Goal: Transaction & Acquisition: Purchase product/service

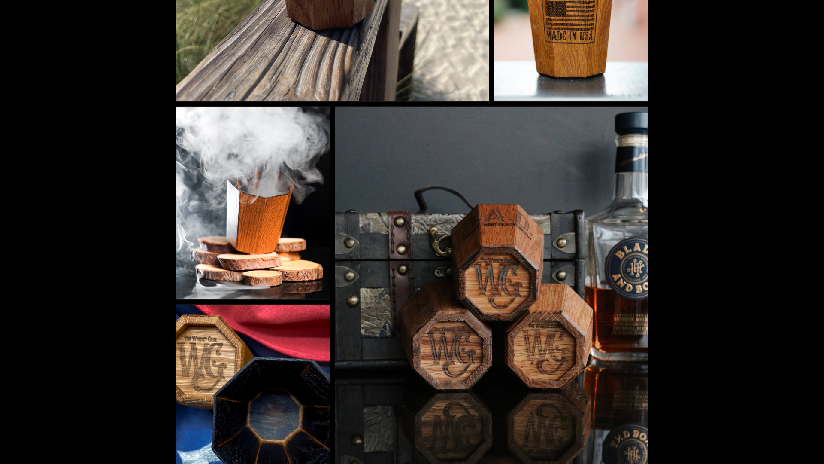
scroll to position [1802, 0]
